Goal: Task Accomplishment & Management: Use online tool/utility

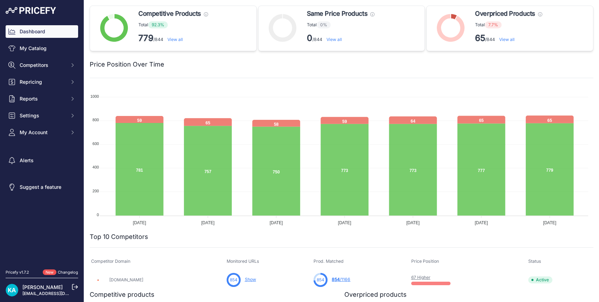
click at [29, 11] on img at bounding box center [31, 10] width 50 height 7
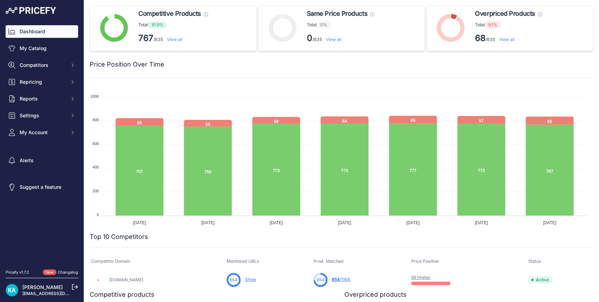
click at [505, 39] on link "View all" at bounding box center [506, 39] width 15 height 5
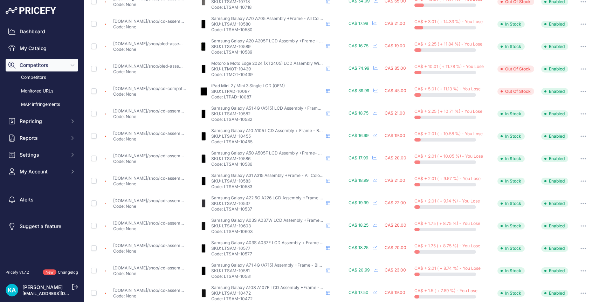
scroll to position [230, 0]
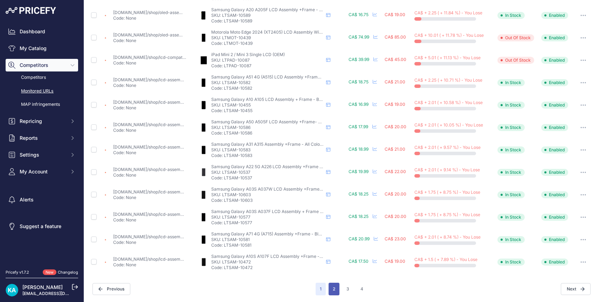
click at [333, 291] on button "2" at bounding box center [334, 289] width 11 height 13
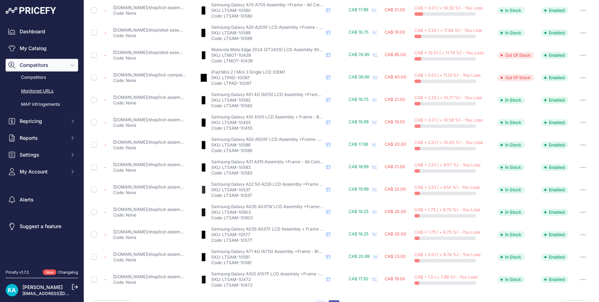
scroll to position [248, 0]
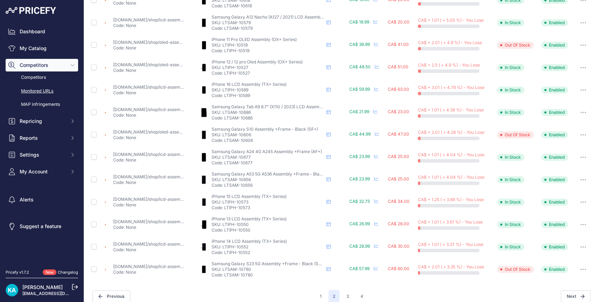
scroll to position [229, 0]
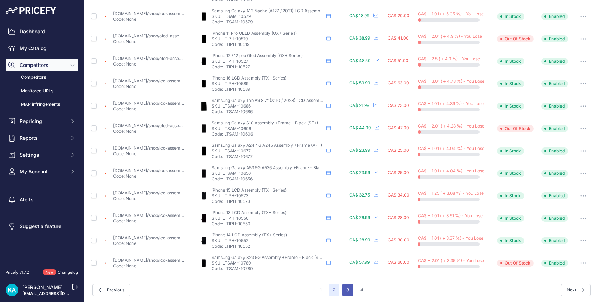
click at [348, 288] on button "3" at bounding box center [347, 290] width 11 height 13
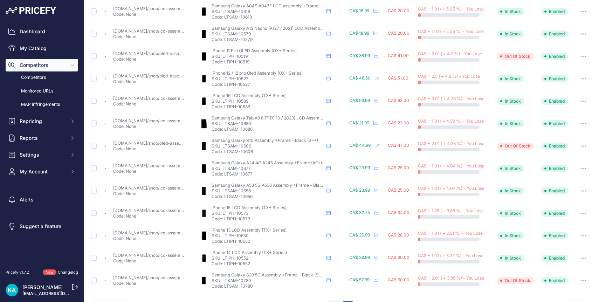
scroll to position [247, 0]
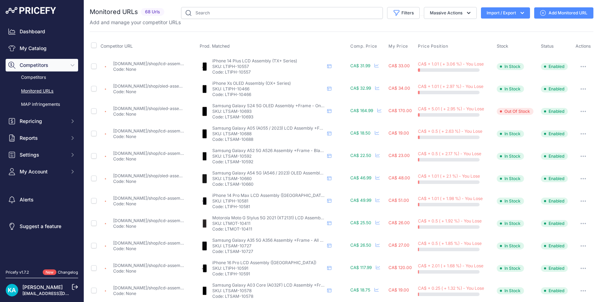
click at [43, 11] on img at bounding box center [31, 10] width 50 height 7
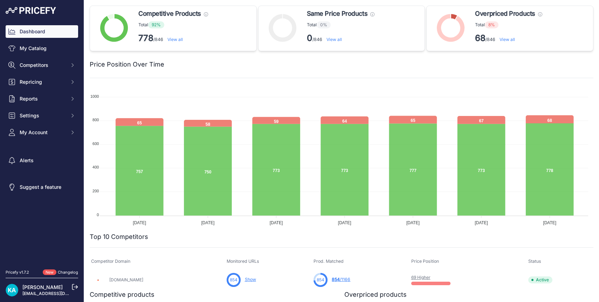
click at [504, 39] on link "View all" at bounding box center [507, 39] width 15 height 5
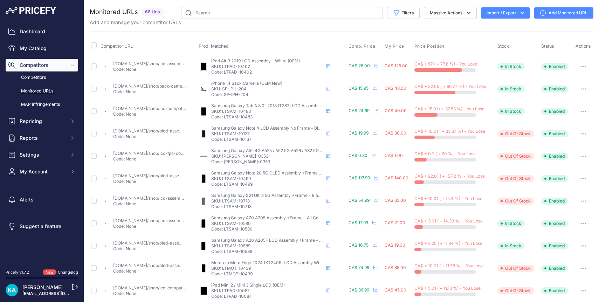
scroll to position [230, 0]
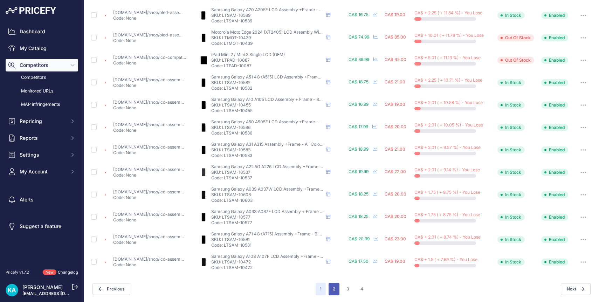
click at [331, 289] on button "2" at bounding box center [334, 289] width 11 height 13
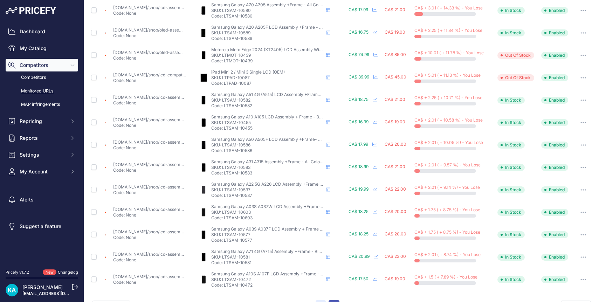
scroll to position [248, 0]
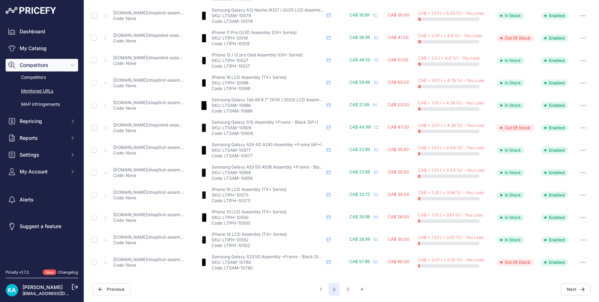
scroll to position [230, 0]
click at [350, 289] on button "3" at bounding box center [347, 289] width 11 height 13
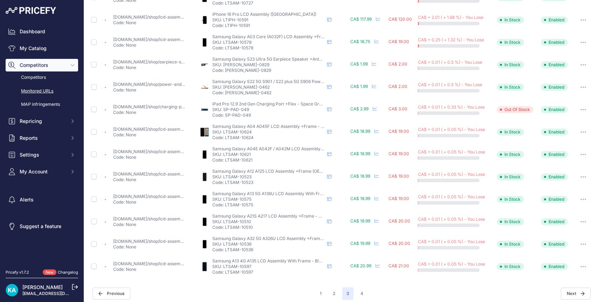
scroll to position [230, 0]
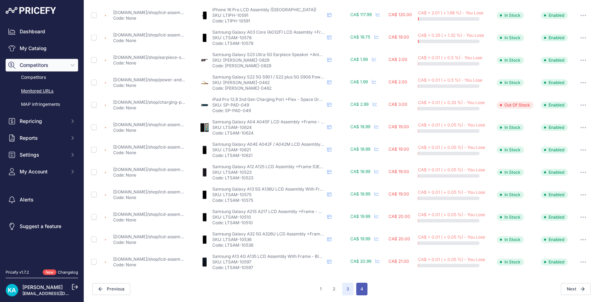
click at [358, 288] on button "4" at bounding box center [361, 289] width 11 height 13
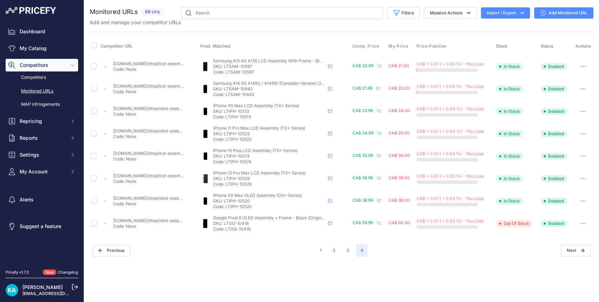
click at [45, 8] on img at bounding box center [31, 10] width 50 height 7
